Goal: Information Seeking & Learning: Learn about a topic

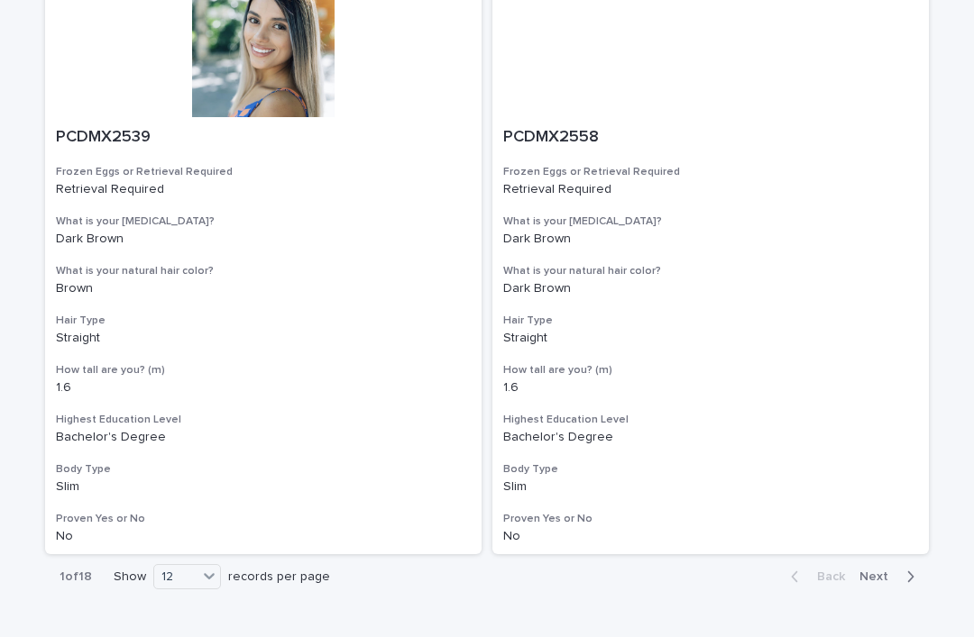
scroll to position [3208, 0]
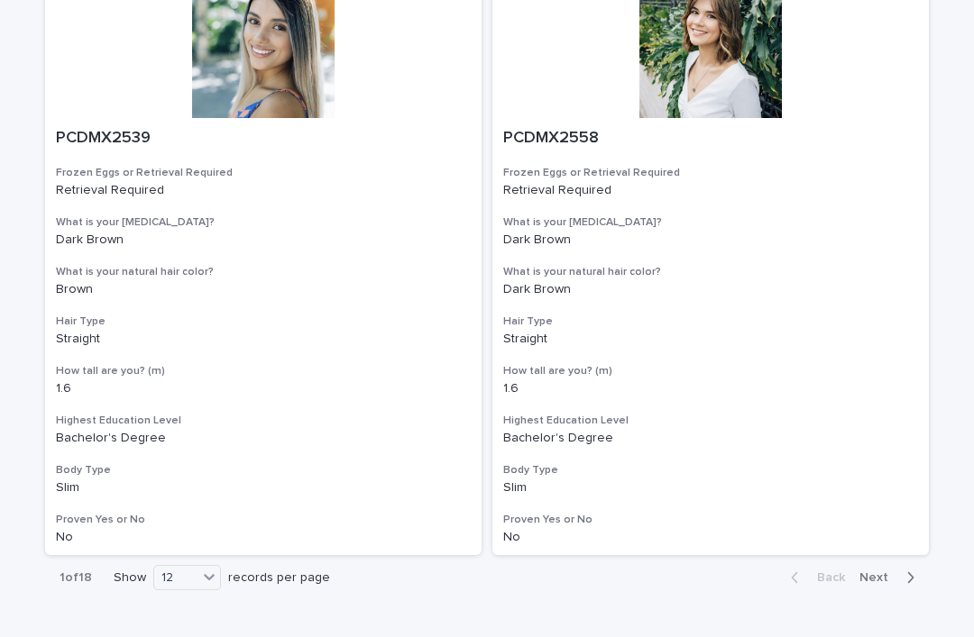
click at [215, 568] on icon at bounding box center [209, 577] width 18 height 18
click at [201, 598] on div "36" at bounding box center [188, 600] width 66 height 22
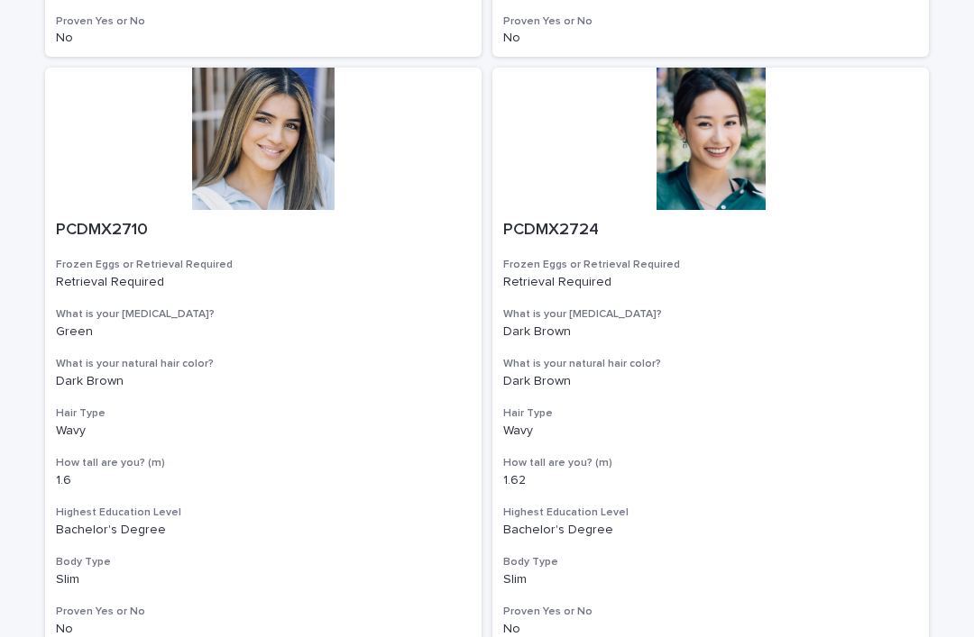
scroll to position [10208, 0]
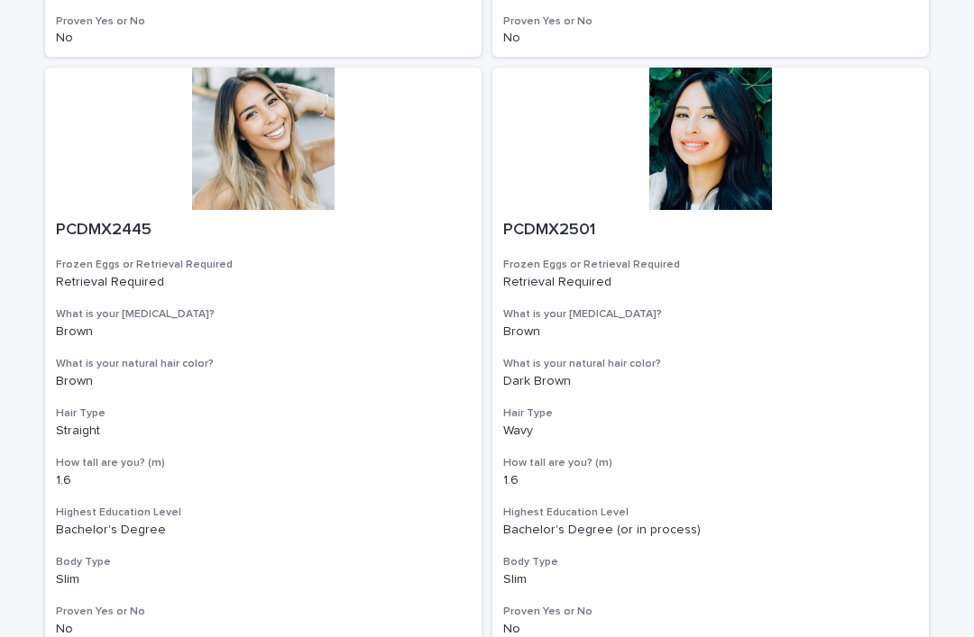
scroll to position [10208, 0]
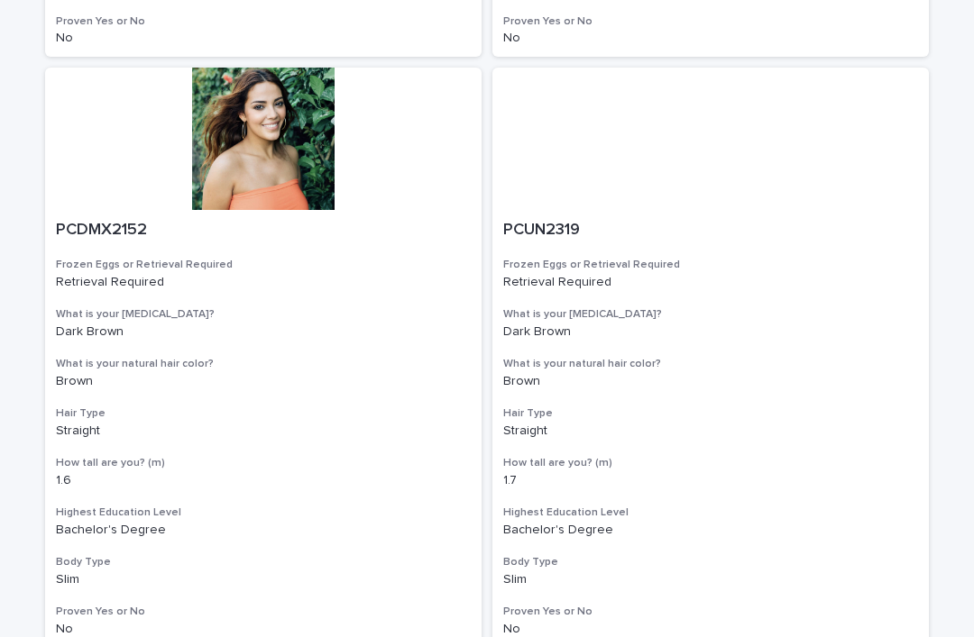
scroll to position [10208, 0]
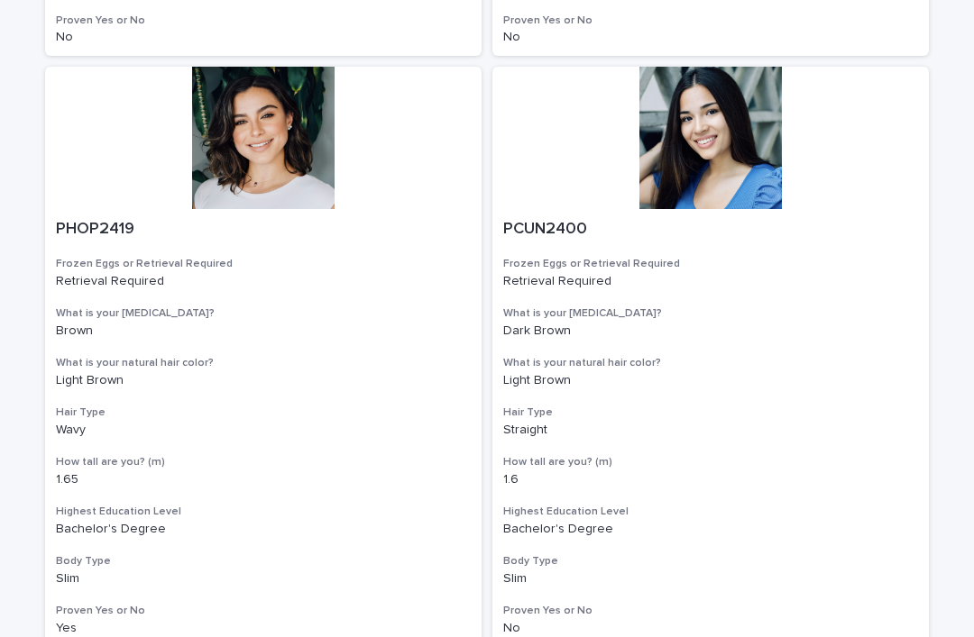
scroll to position [10208, 0]
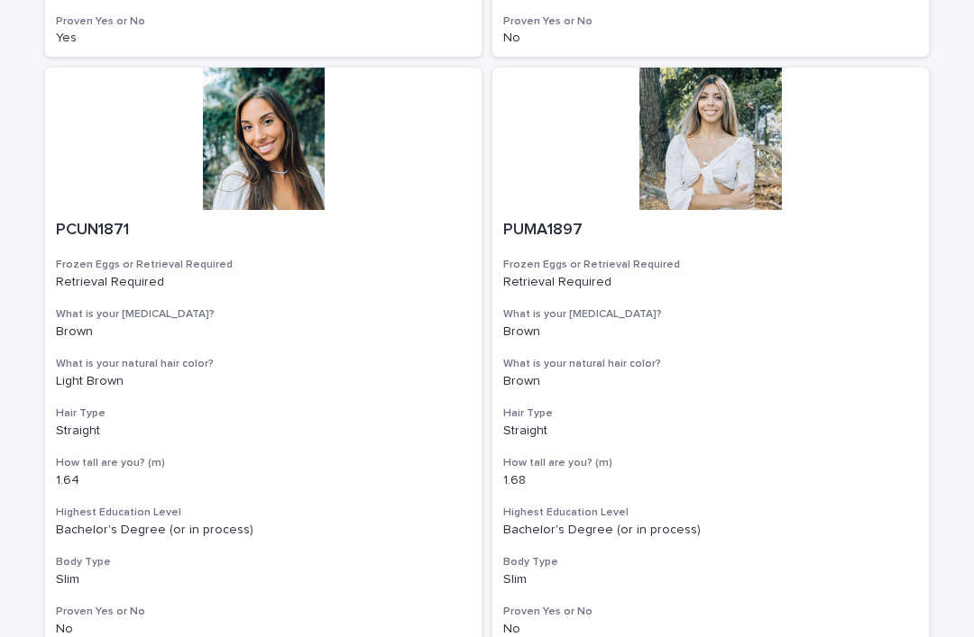
scroll to position [10208, 0]
